Goal: Use online tool/utility: Utilize a website feature to perform a specific function

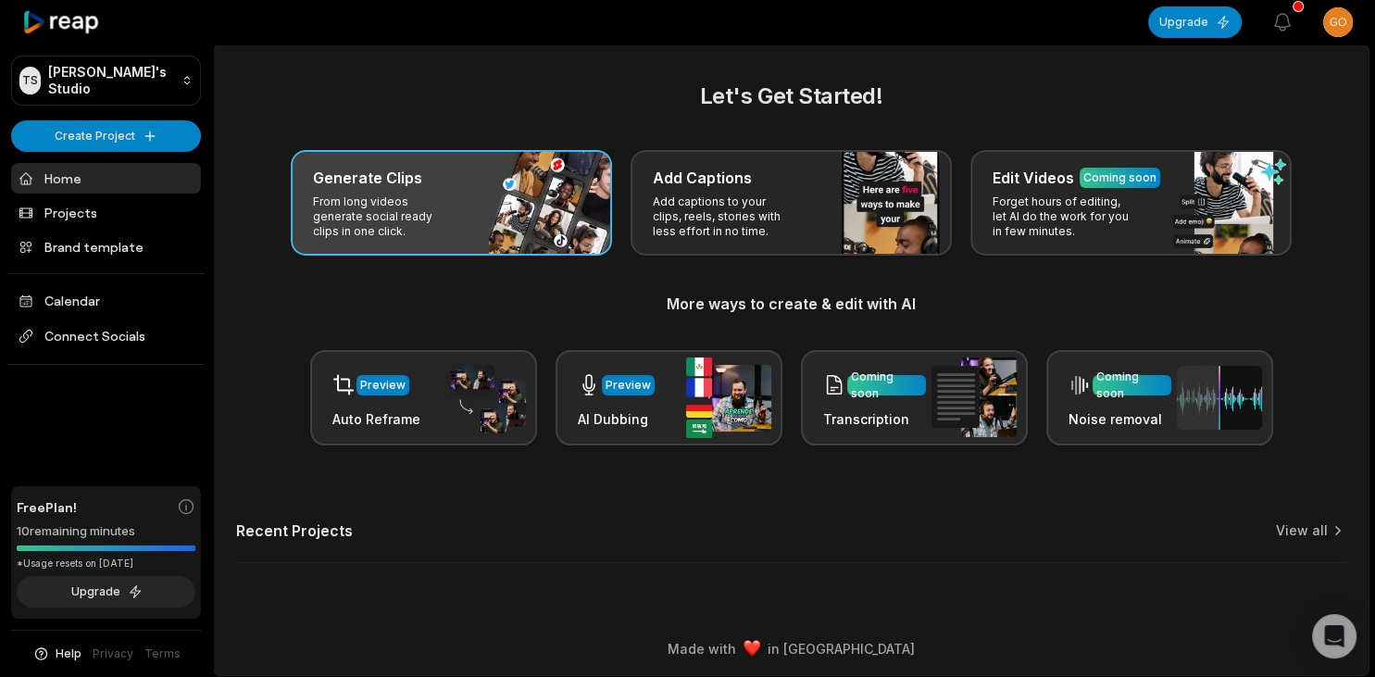
click at [553, 165] on div "Generate Clips From long videos generate social ready clips in one click." at bounding box center [451, 203] width 321 height 106
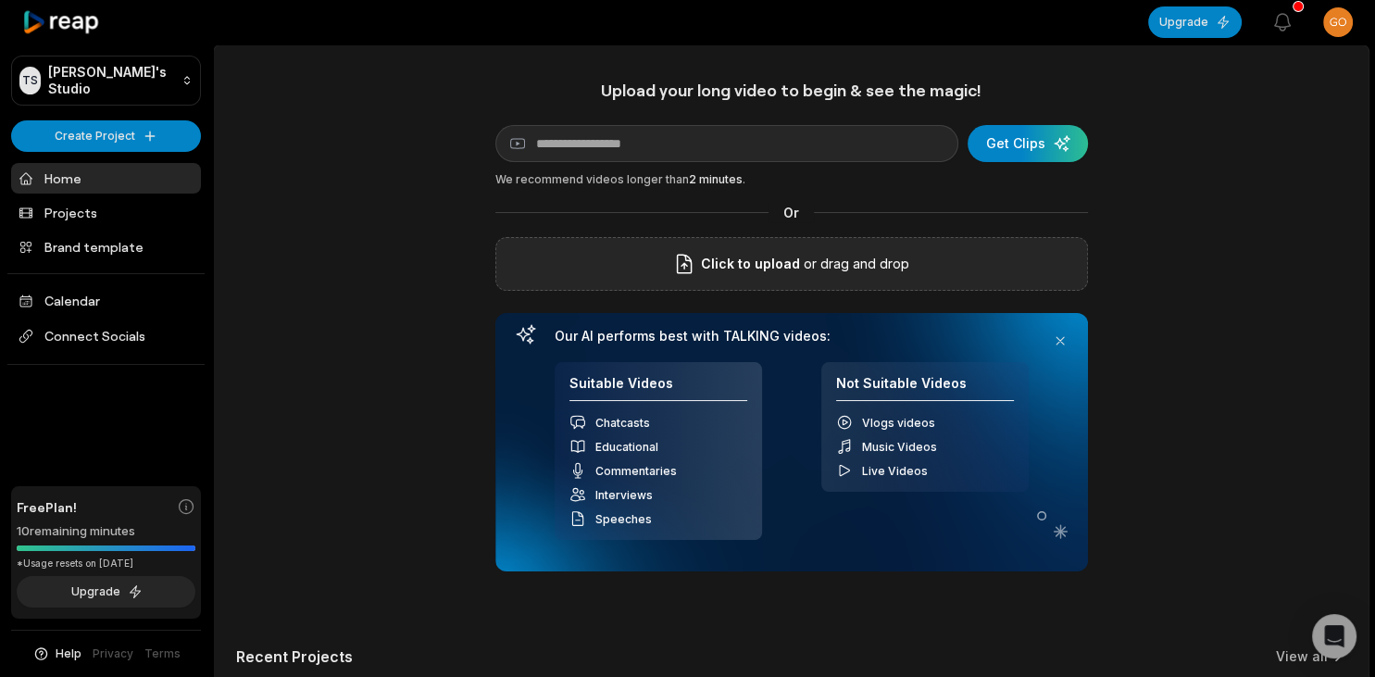
click at [755, 272] on span "Click to upload" at bounding box center [750, 264] width 99 height 22
click at [0, 0] on input "Click to upload" at bounding box center [0, 0] width 0 height 0
click at [1203, 256] on div "Upload your long video to begin & see the magic! YouTube link Get Clips We reco…" at bounding box center [791, 395] width 1154 height 631
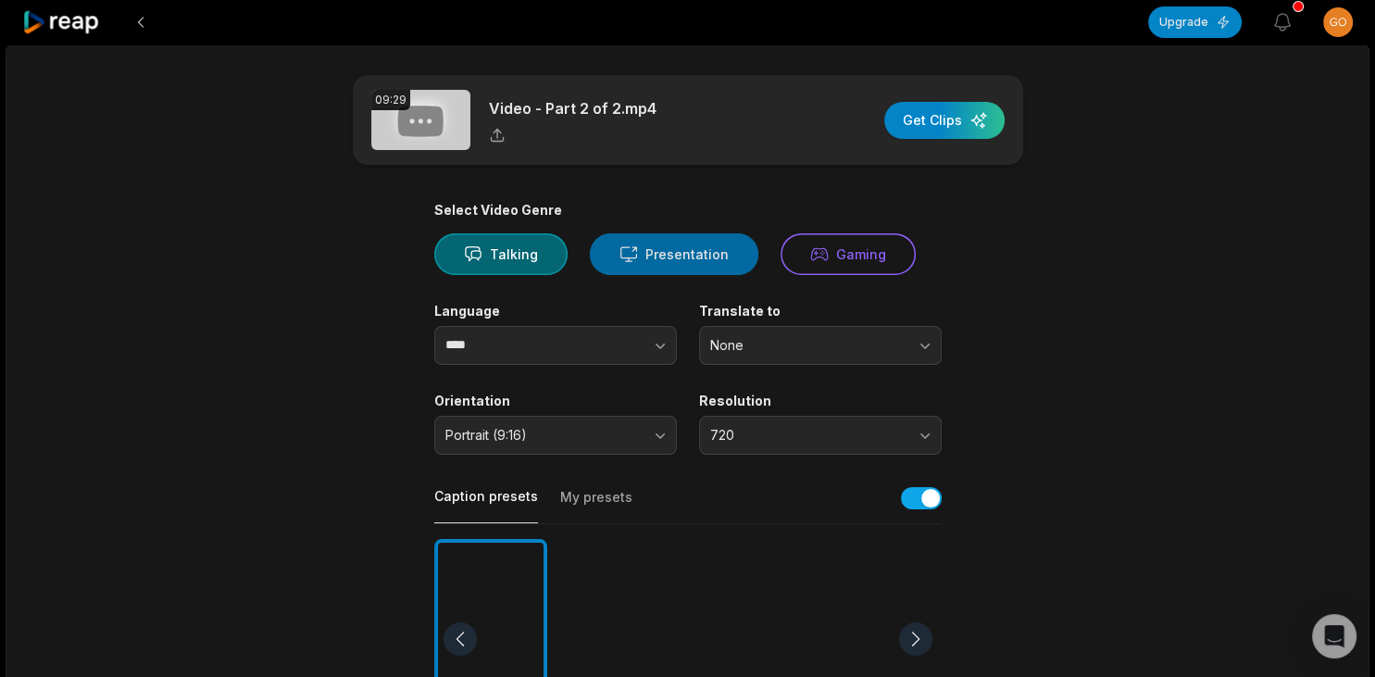
click at [720, 243] on button "Presentation" at bounding box center [674, 254] width 168 height 42
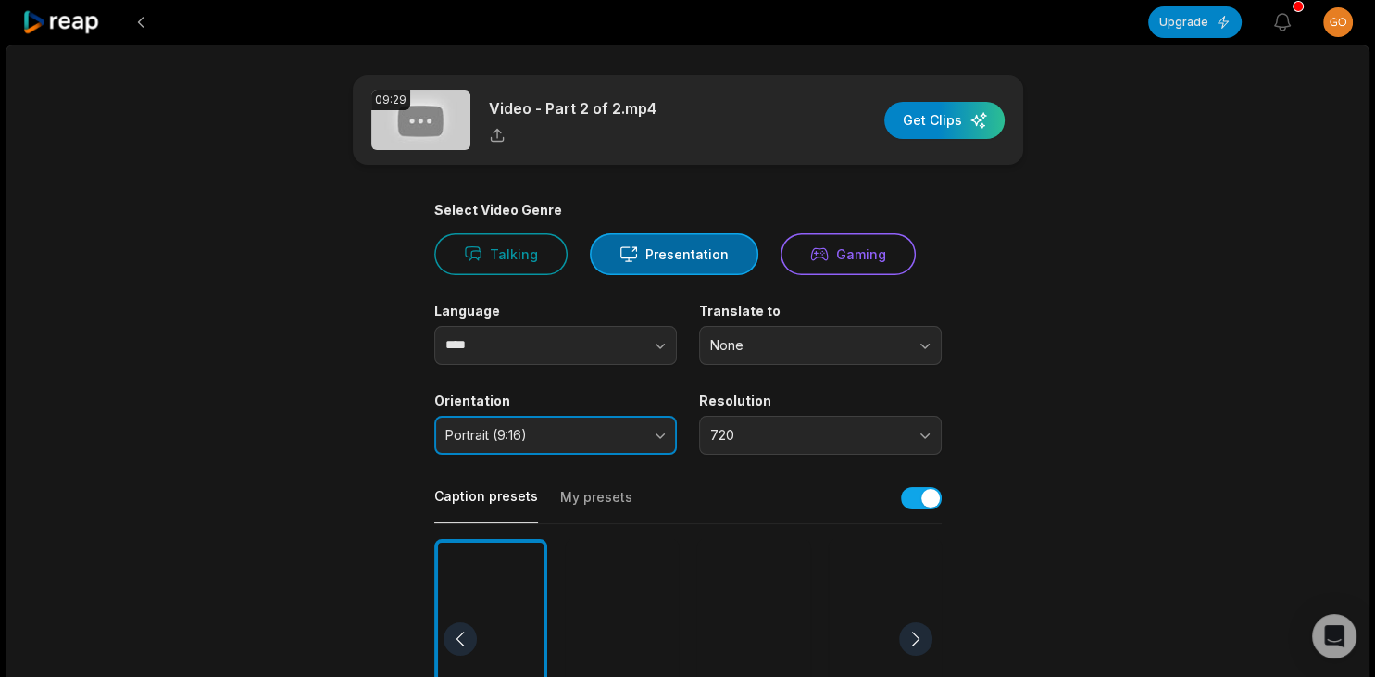
click at [625, 437] on span "Portrait (9:16)" at bounding box center [542, 435] width 194 height 17
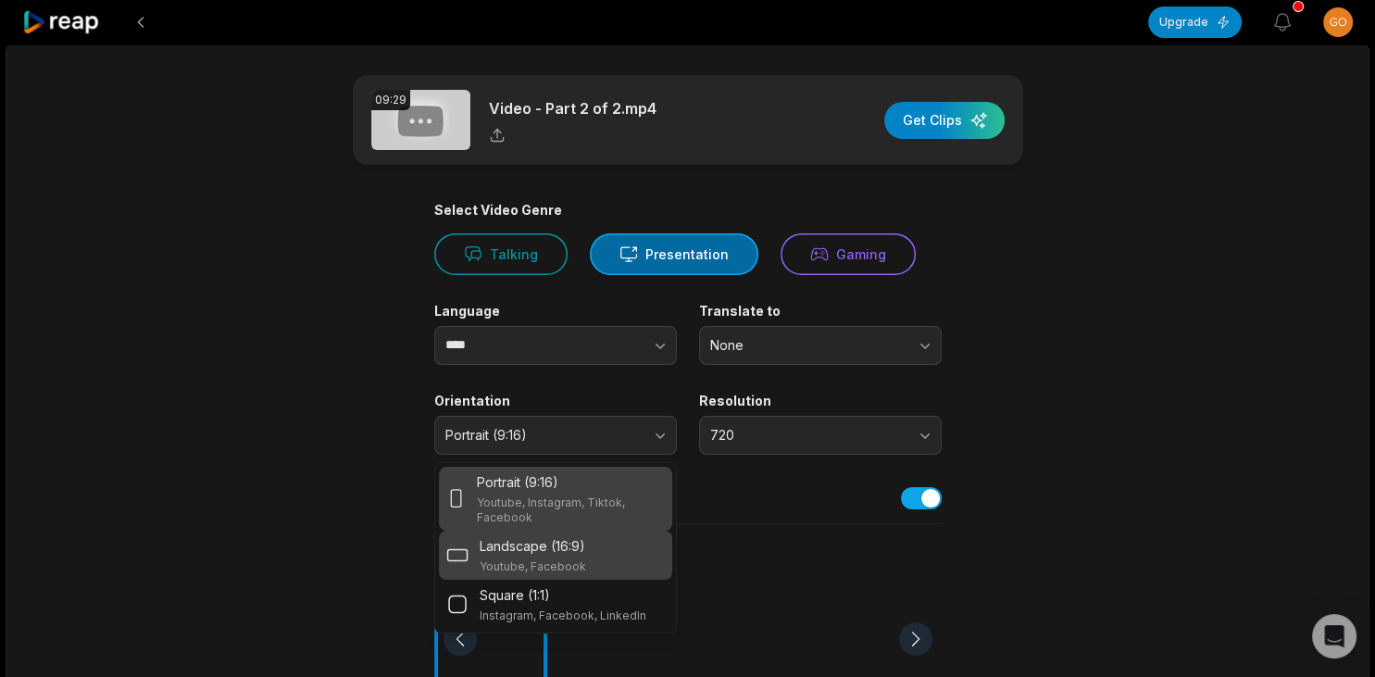
click at [605, 537] on div "Landscape (16:9) Youtube, Facebook" at bounding box center [555, 555] width 218 height 38
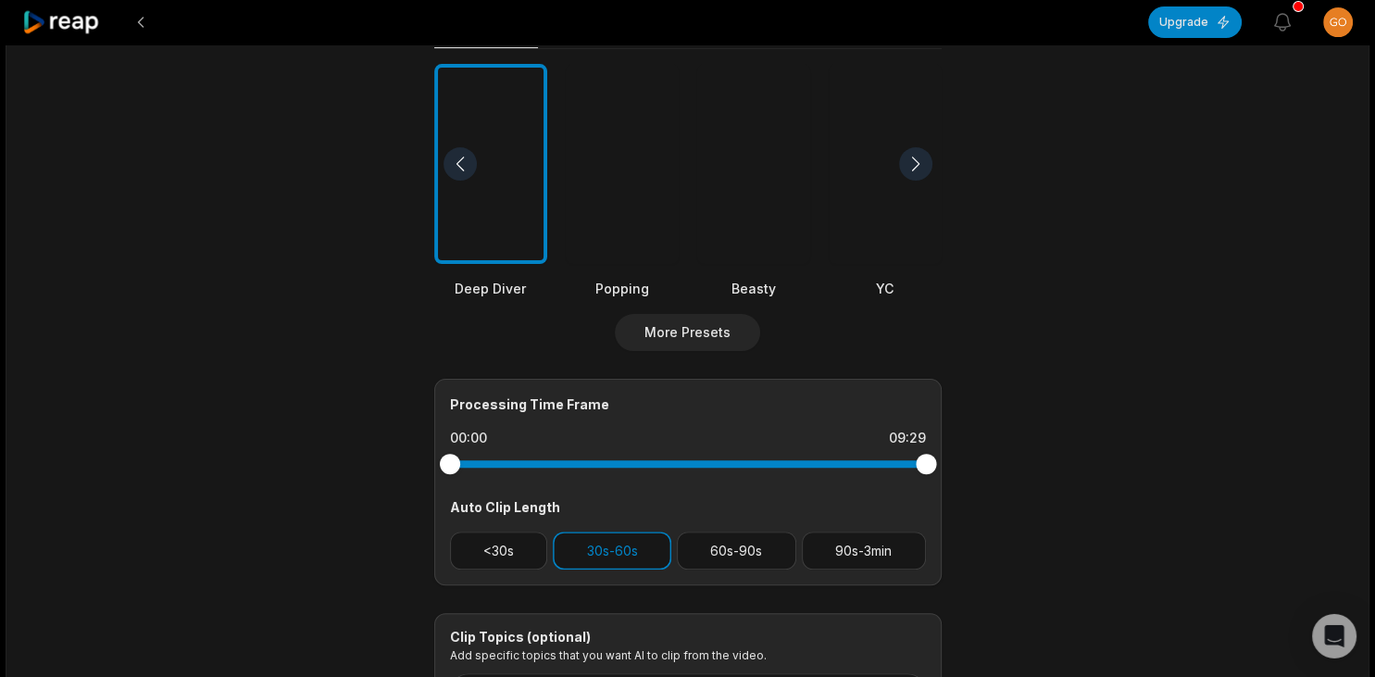
scroll to position [570, 0]
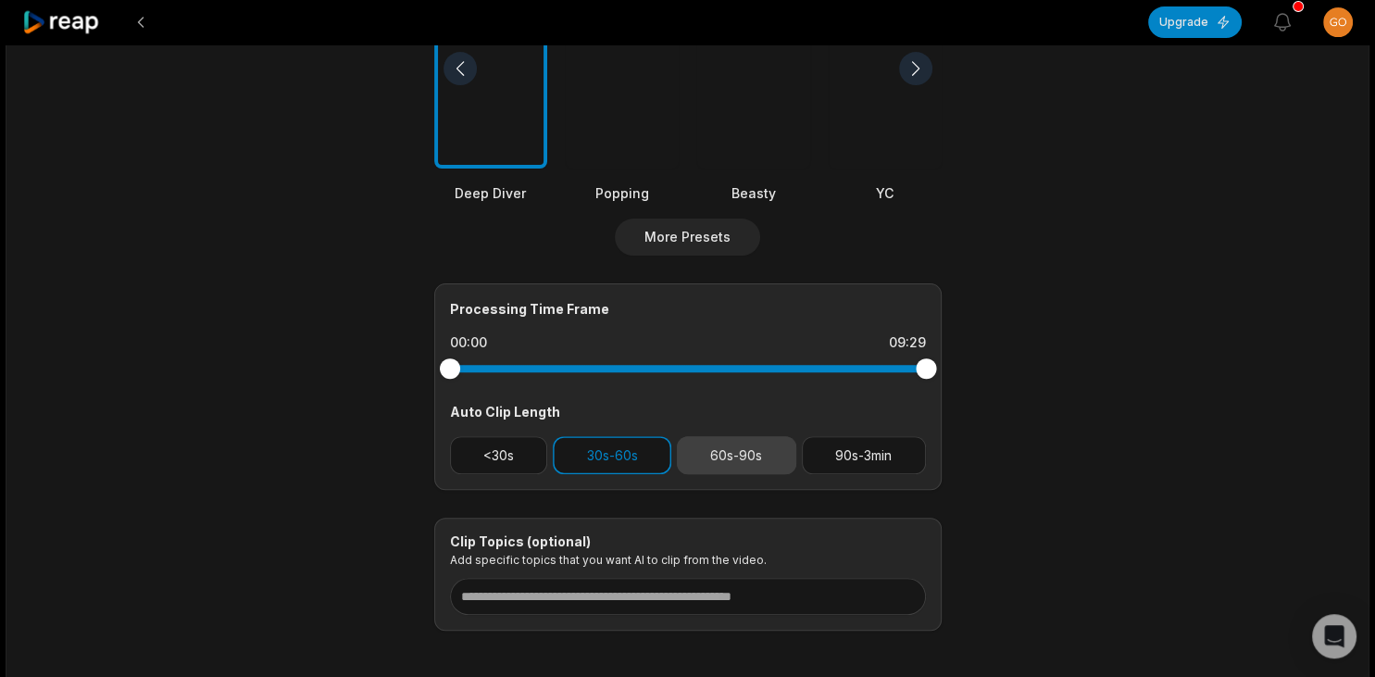
click at [746, 445] on button "60s-90s" at bounding box center [736, 455] width 119 height 38
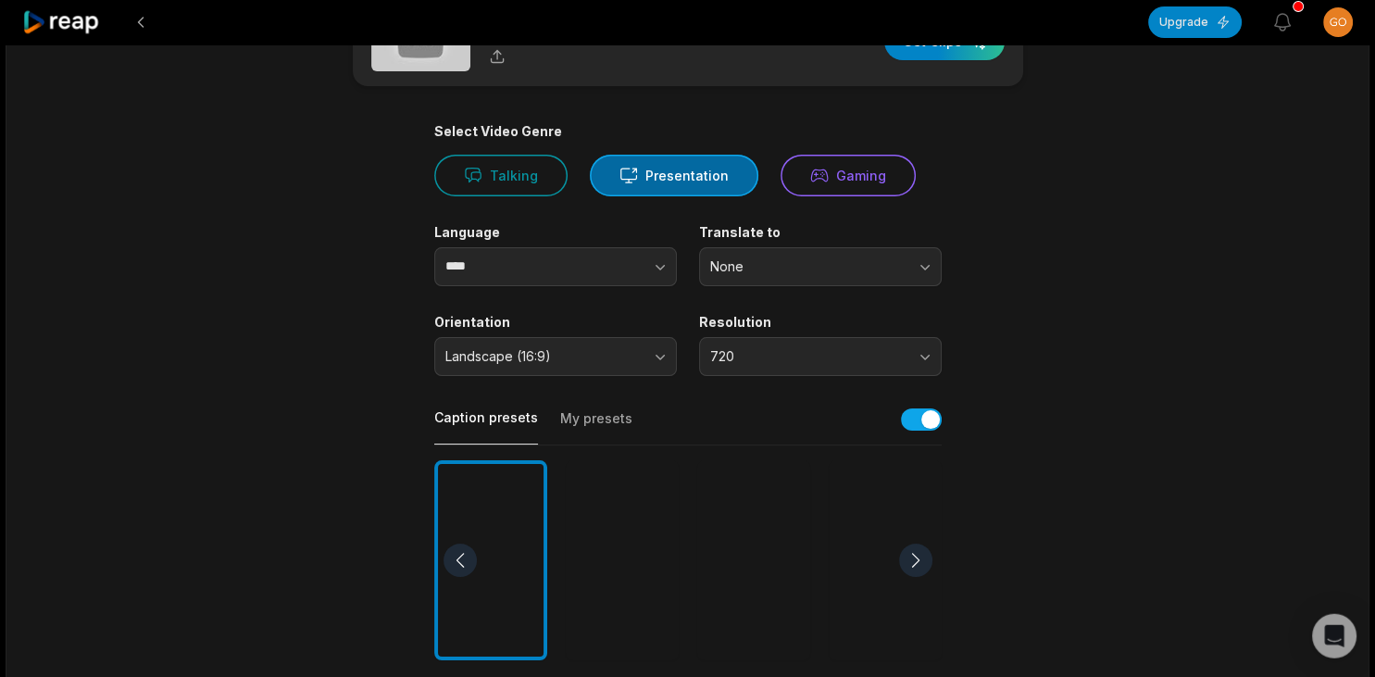
scroll to position [0, 0]
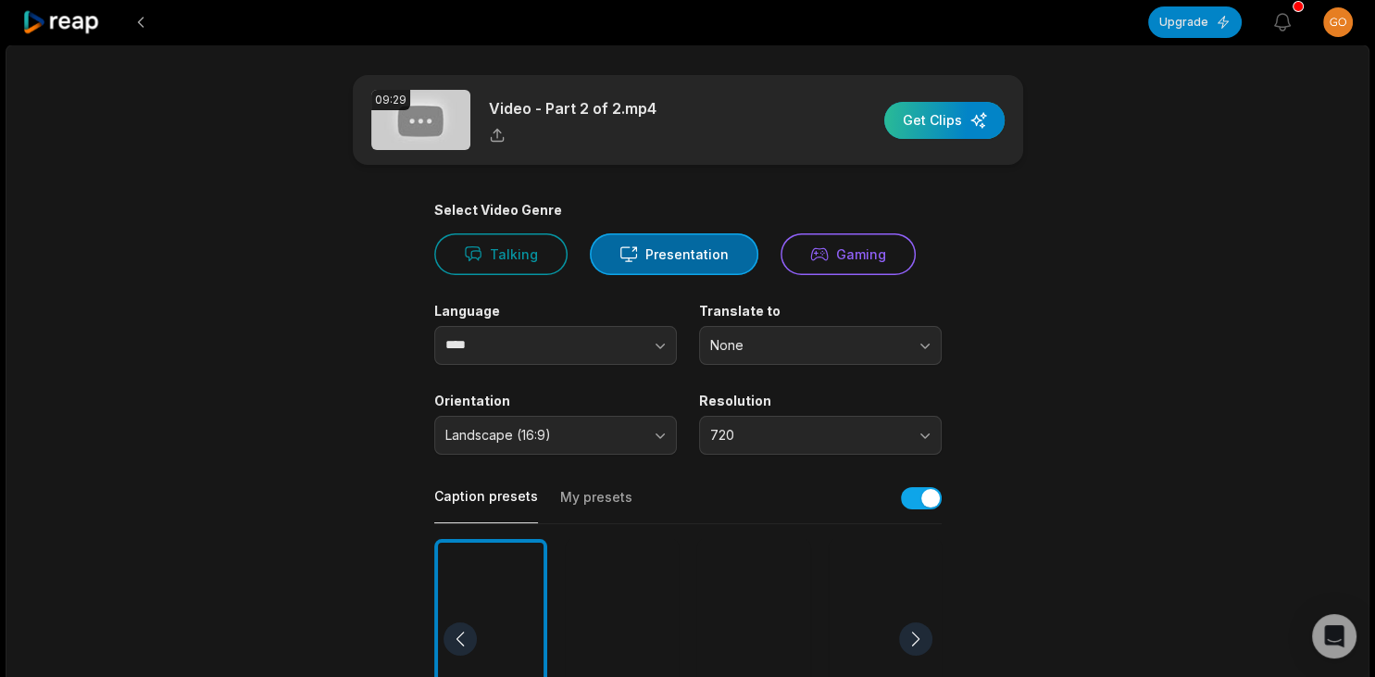
click at [952, 117] on div "button" at bounding box center [944, 120] width 120 height 37
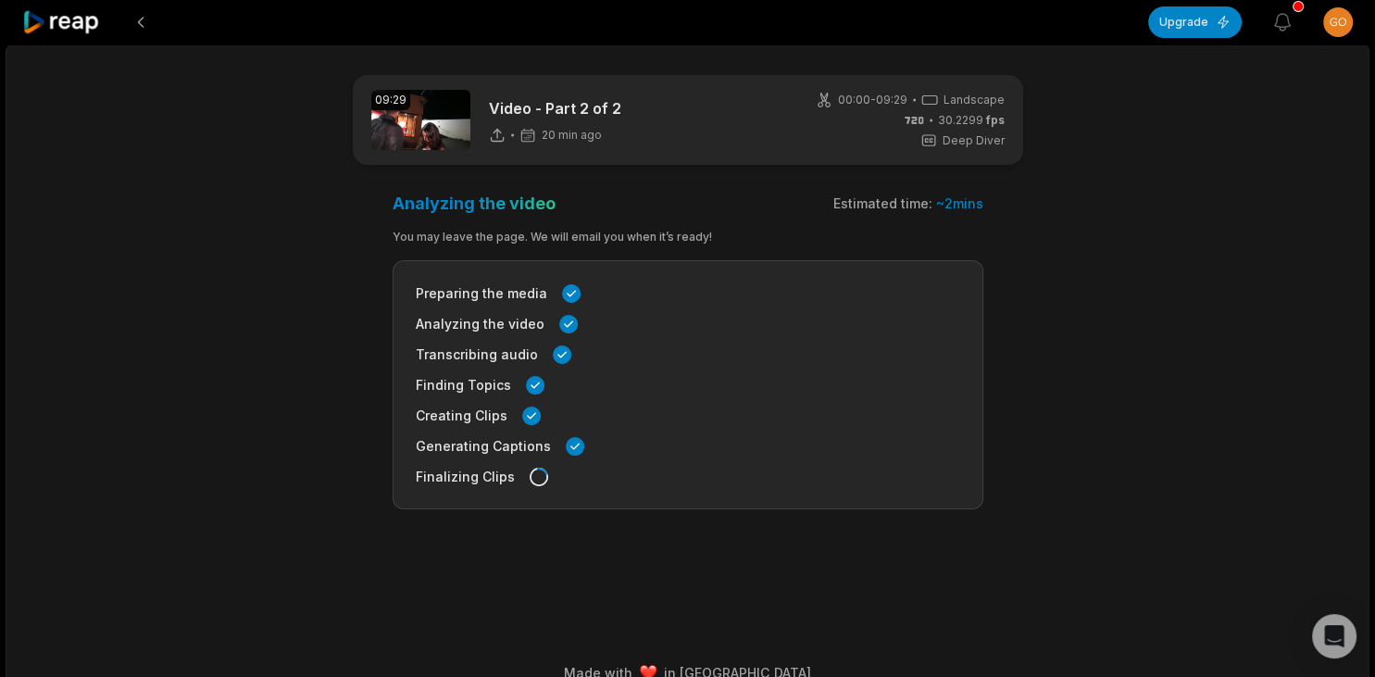
click at [83, 18] on icon at bounding box center [61, 22] width 79 height 25
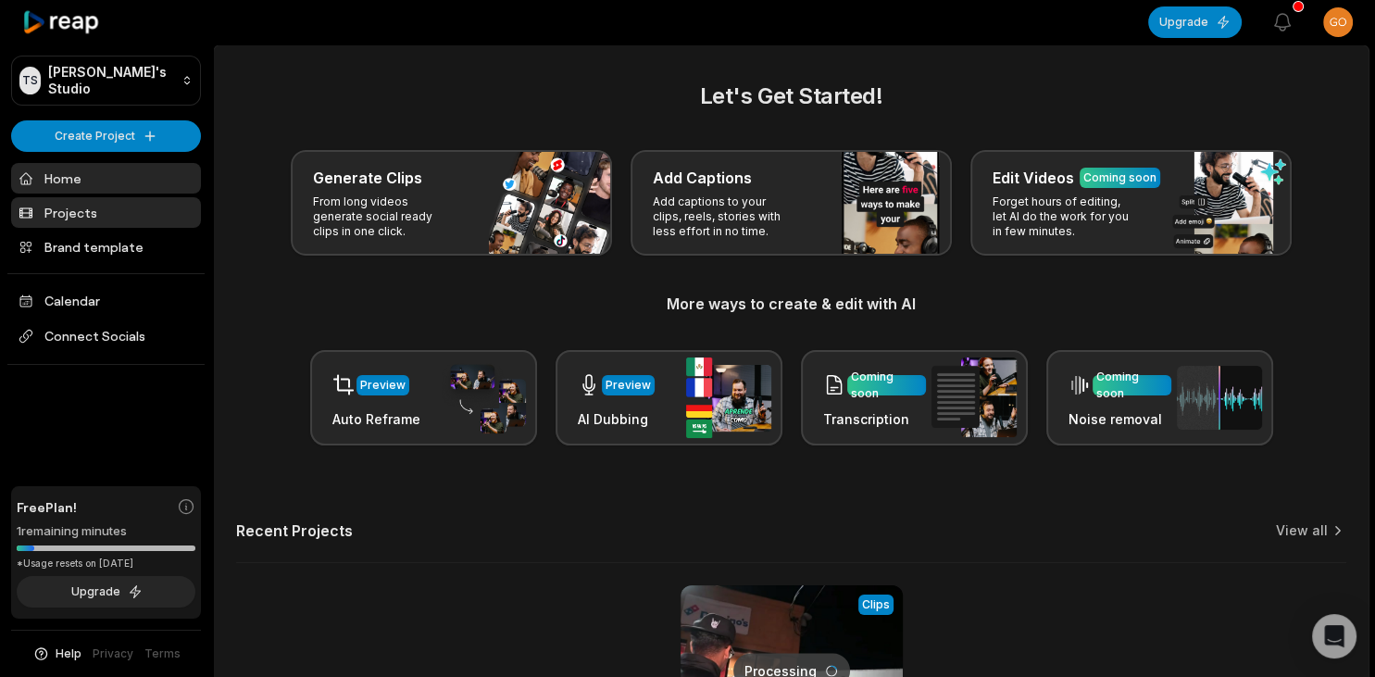
click at [93, 203] on link "Projects" at bounding box center [106, 212] width 190 height 31
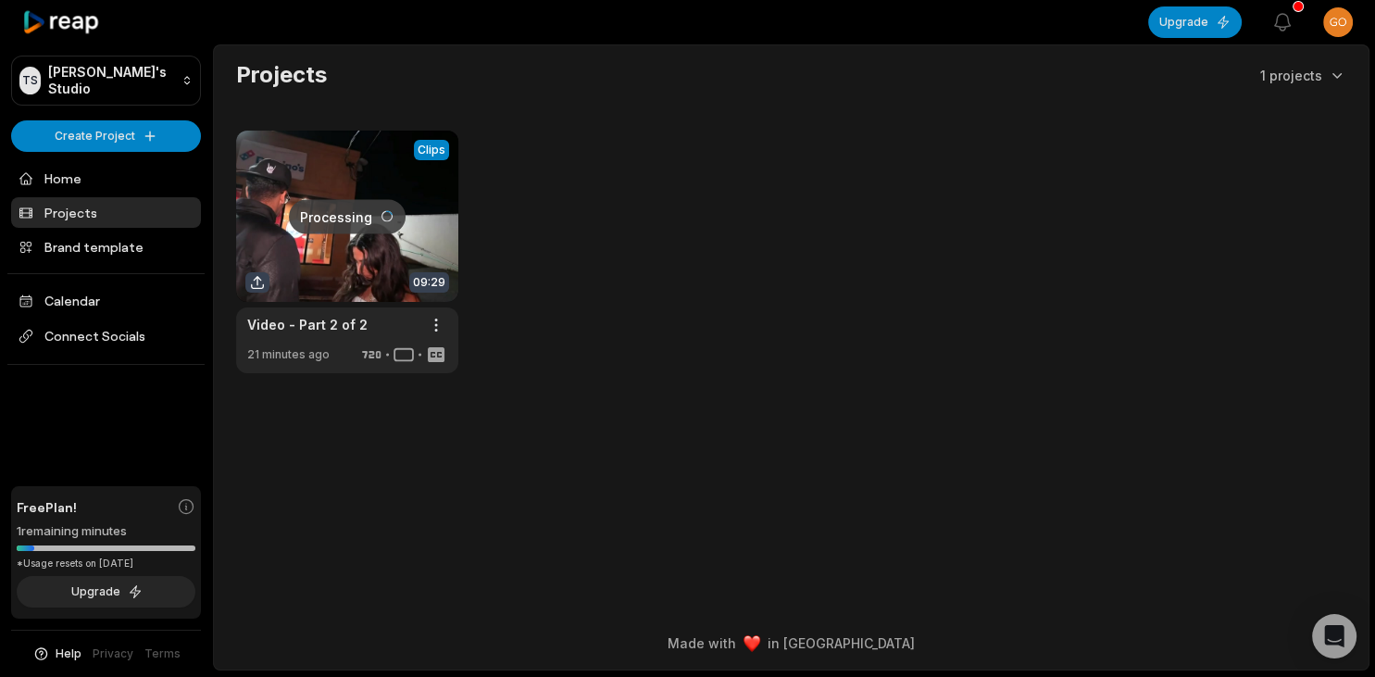
click at [380, 209] on link at bounding box center [347, 252] width 222 height 243
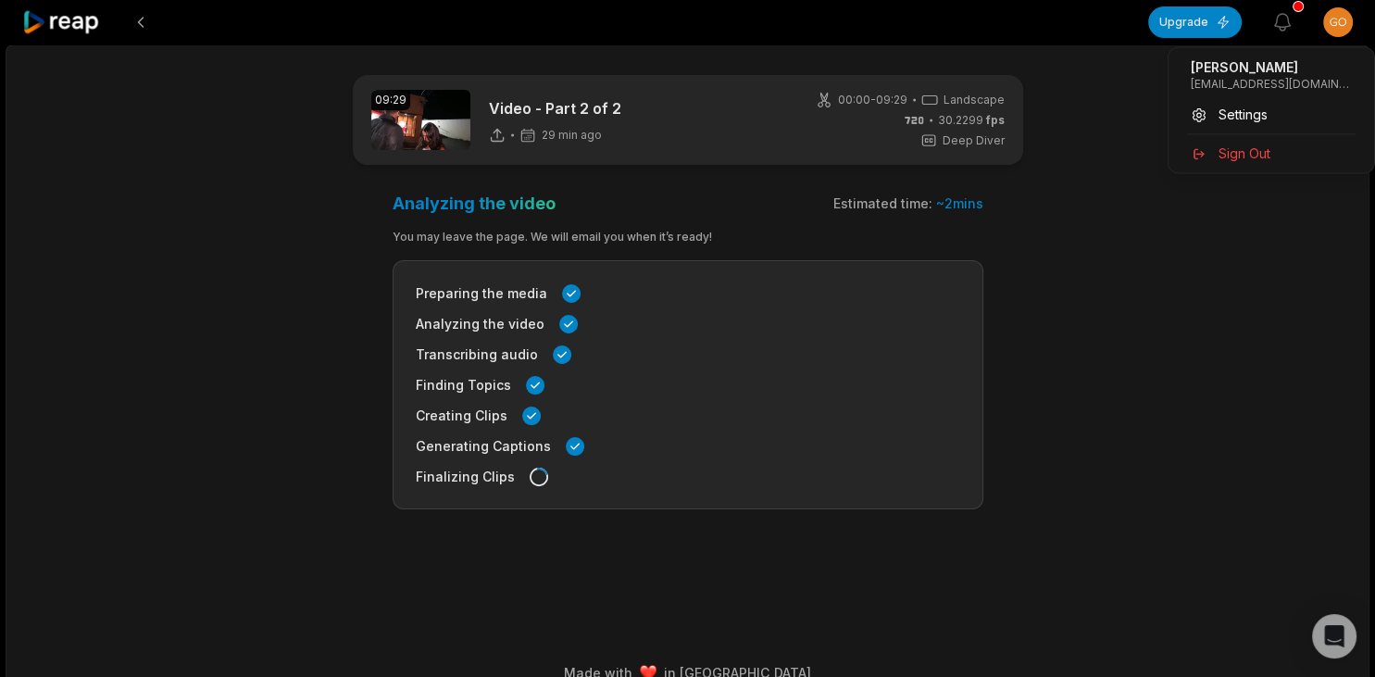
click at [1327, 19] on html "Upgrade View notifications Open user menu 09:29 Video - Part 2 of 2 29 min ago …" at bounding box center [687, 338] width 1375 height 677
drag, startPoint x: 1189, startPoint y: 87, endPoint x: 1324, endPoint y: 80, distance: 135.3
click at [1324, 80] on div "Tuniya Maleik goxad25870@rograc.com" at bounding box center [1271, 75] width 191 height 48
copy p "goxad25870@rograc.com"
